Goal: Find specific page/section: Find specific page/section

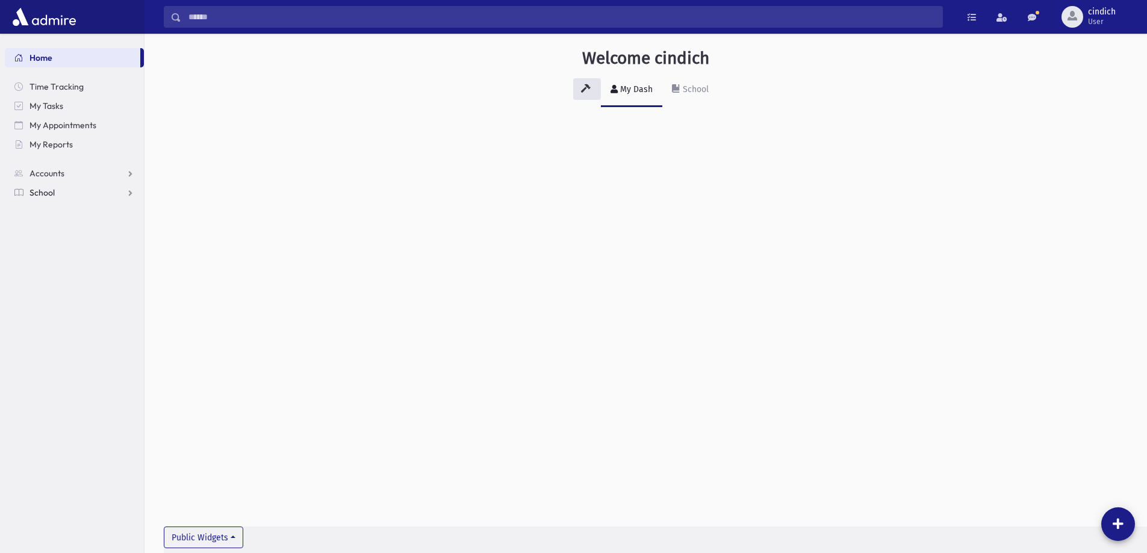
click at [46, 185] on link "School" at bounding box center [74, 192] width 139 height 19
click at [46, 233] on span "Attendance" at bounding box center [58, 231] width 45 height 11
click at [49, 249] on span "Entry" at bounding box center [56, 250] width 20 height 11
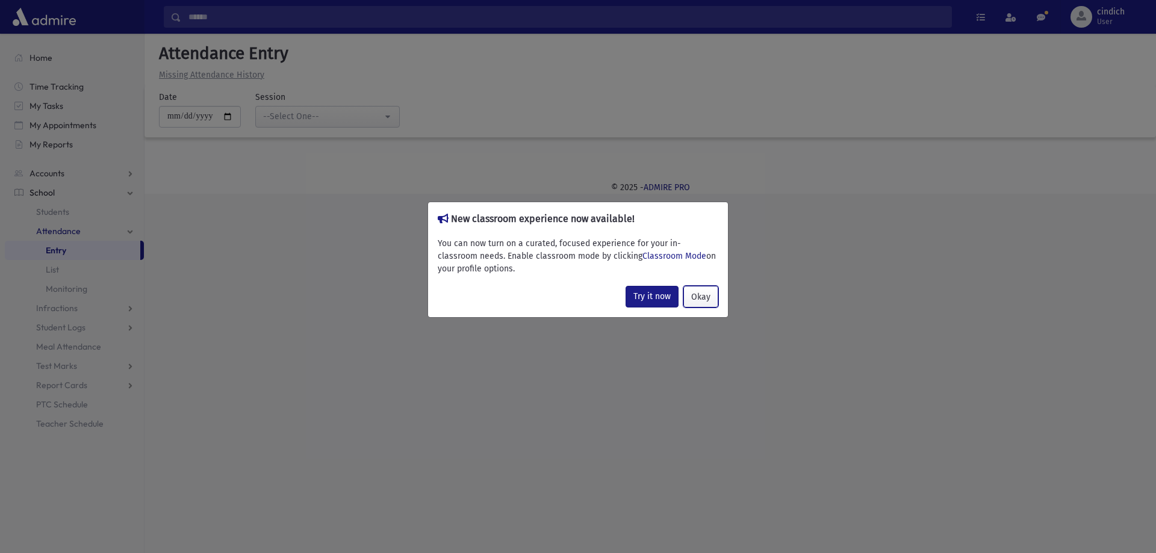
click at [707, 300] on button "Okay" at bounding box center [700, 297] width 35 height 22
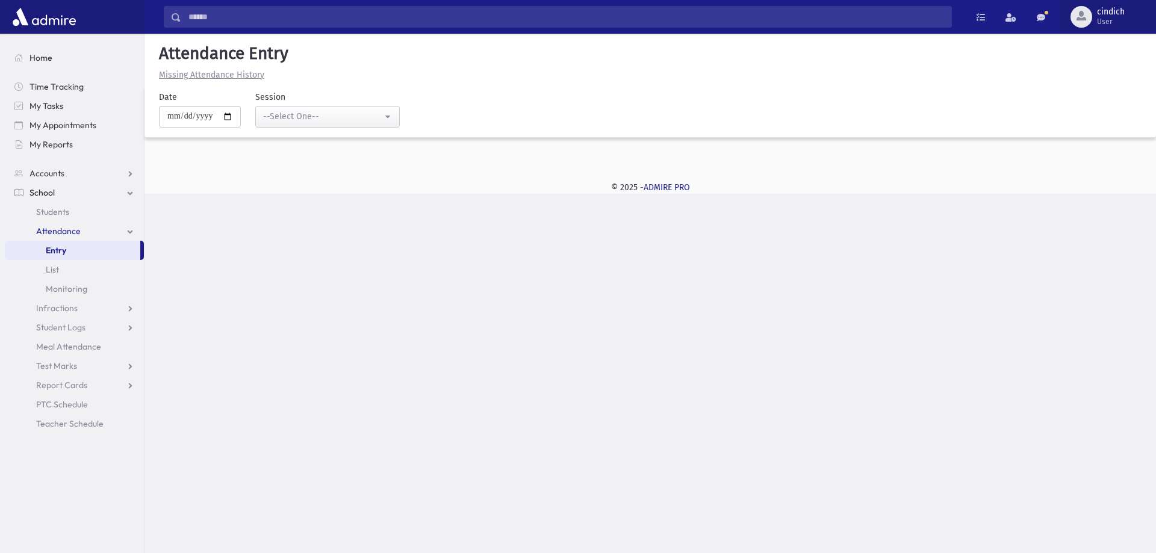
click at [1105, 23] on span "User" at bounding box center [1111, 22] width 28 height 10
click at [1108, 99] on link "Classroom Mode" at bounding box center [1104, 100] width 96 height 22
